Goal: Information Seeking & Learning: Learn about a topic

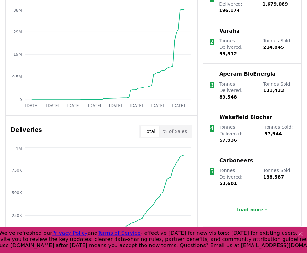
scroll to position [291, 0]
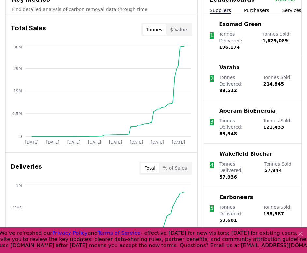
click at [255, 244] on p "Load more" at bounding box center [249, 247] width 27 height 7
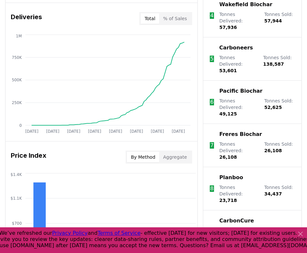
scroll to position [491, 0]
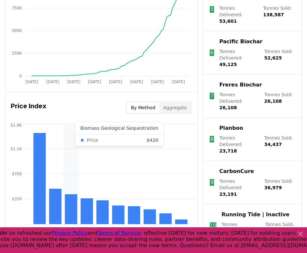
click at [74, 181] on icon "$350 $700 $1.1K $1.4K" at bounding box center [102, 174] width 192 height 104
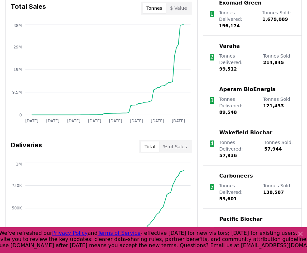
scroll to position [269, 0]
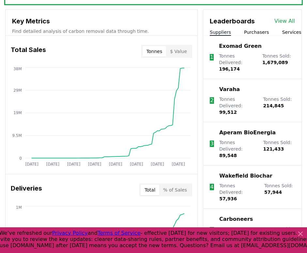
click at [217, 29] on button "Suppliers" at bounding box center [219, 32] width 21 height 7
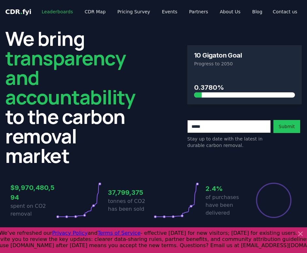
click at [50, 10] on link "Leaderboards" at bounding box center [57, 12] width 42 height 12
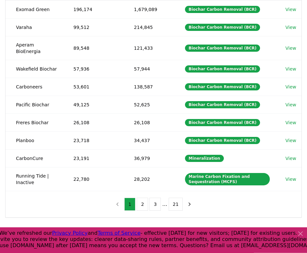
scroll to position [193, 0]
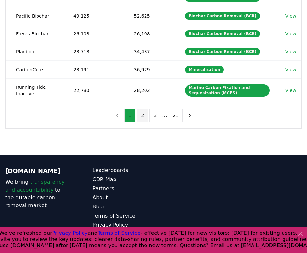
click at [144, 109] on button "2" at bounding box center [142, 115] width 11 height 13
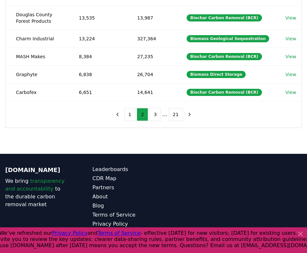
scroll to position [204, 0]
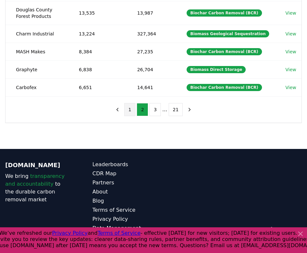
click at [130, 108] on button "1" at bounding box center [129, 109] width 11 height 13
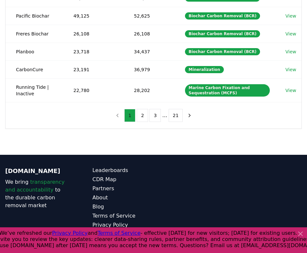
click at [130, 109] on button "1" at bounding box center [129, 115] width 11 height 13
click at [204, 30] on div "Biochar Carbon Removal (BCR)" at bounding box center [222, 33] width 75 height 7
click at [205, 30] on div "Biochar Carbon Removal (BCR)" at bounding box center [222, 33] width 75 height 7
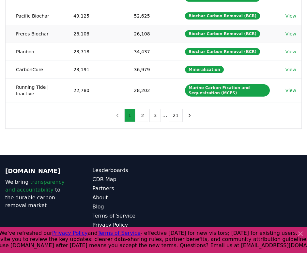
click at [293, 31] on link "View" at bounding box center [290, 34] width 11 height 7
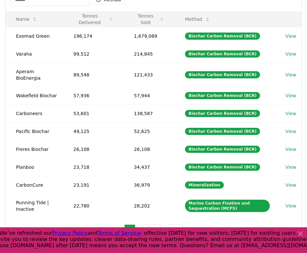
scroll to position [100, 0]
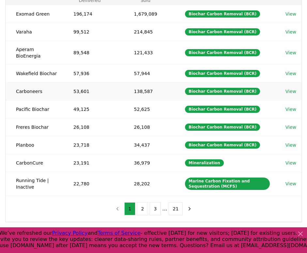
click at [293, 88] on link "View" at bounding box center [290, 91] width 11 height 7
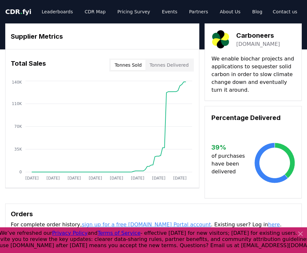
click at [250, 43] on link "[DOMAIN_NAME]" at bounding box center [258, 44] width 44 height 8
